Goal: Task Accomplishment & Management: Use online tool/utility

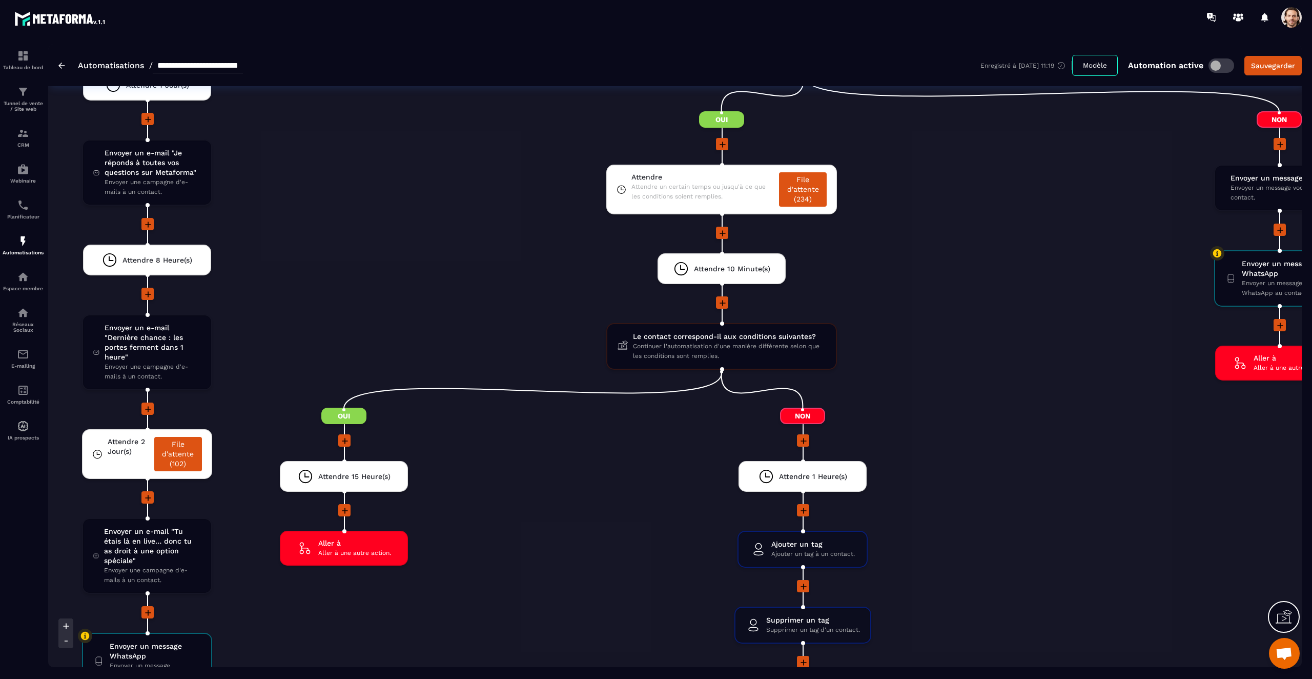
scroll to position [2778, 0]
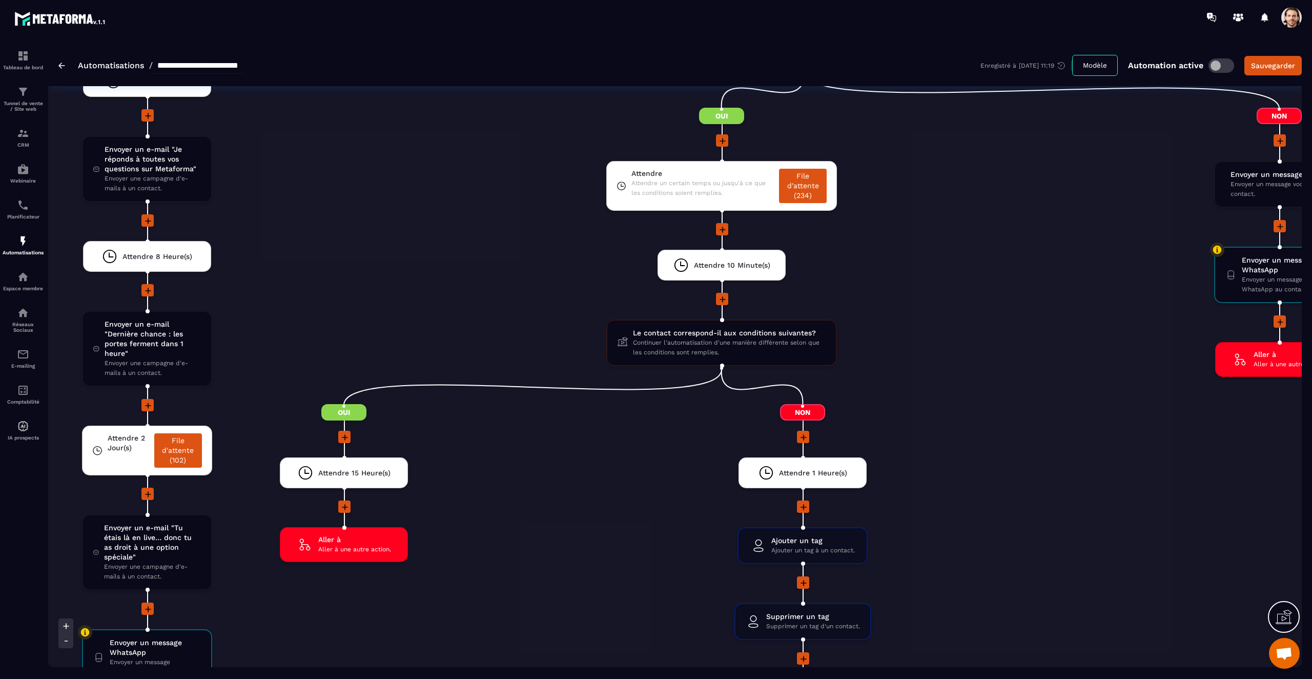
click at [1028, 469] on li "Attendre 1 Heure(s) drag-arrow" at bounding box center [803, 478] width 722 height 43
